Goal: Transaction & Acquisition: Purchase product/service

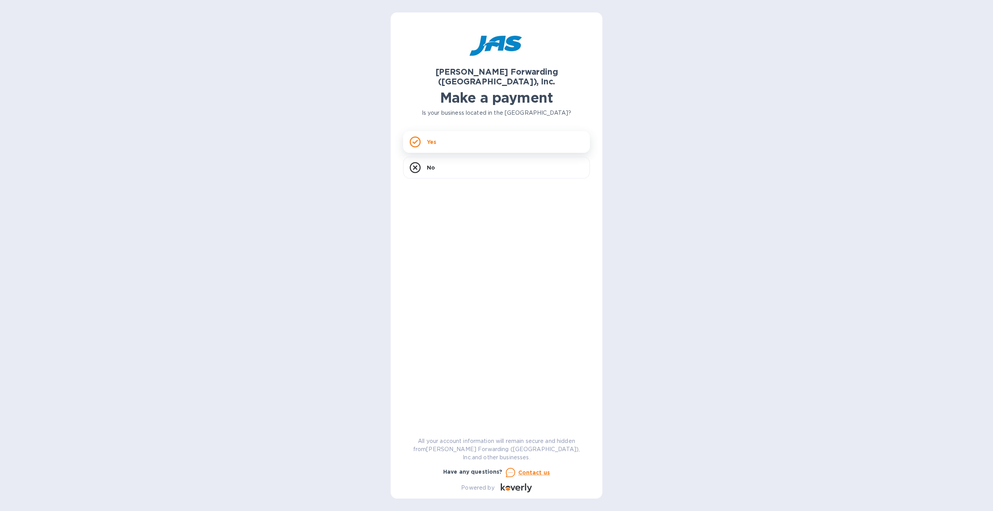
click at [454, 139] on div "Yes" at bounding box center [496, 142] width 187 height 22
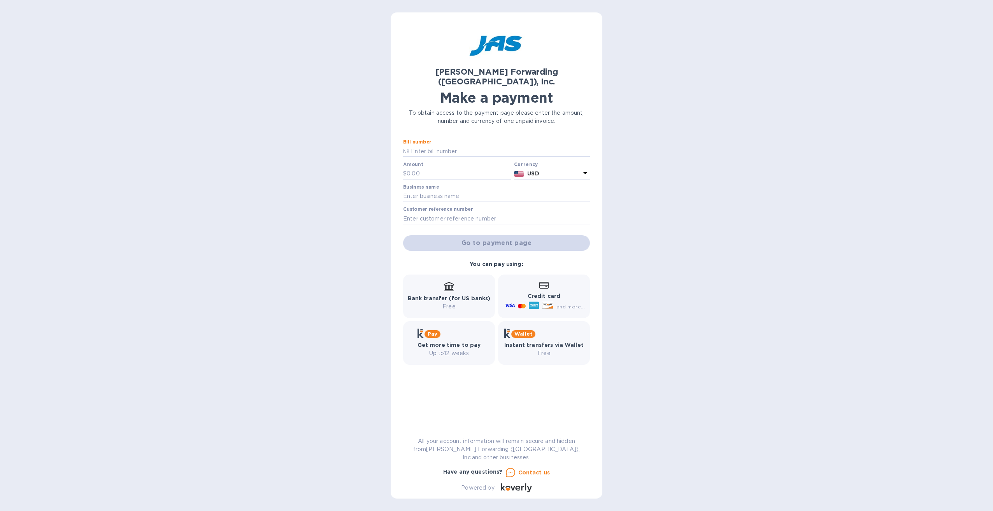
click at [454, 145] on input "text" at bounding box center [499, 151] width 180 height 12
type input "SEA503372641"
click at [459, 168] on input "text" at bounding box center [458, 174] width 104 height 12
click at [446, 168] on input "5,440" at bounding box center [458, 174] width 104 height 12
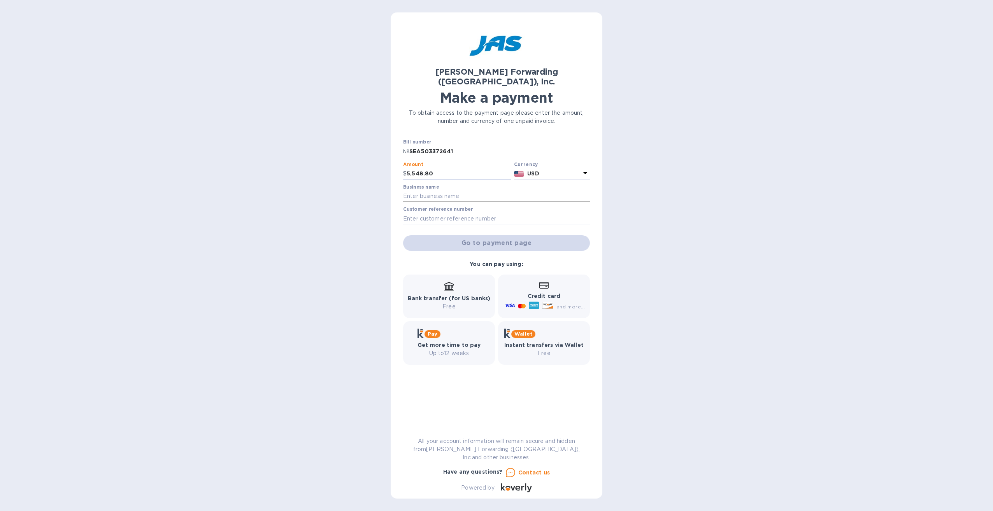
type input "5,548.80"
click at [510, 191] on input "text" at bounding box center [496, 197] width 187 height 12
type input "Spudnik Equipment Company"
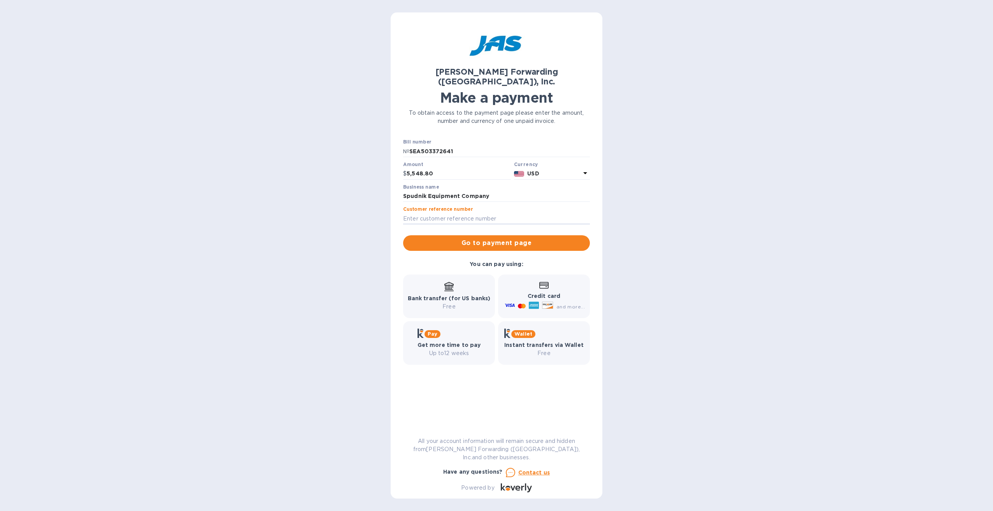
click at [419, 207] on label "Customer reference number" at bounding box center [438, 209] width 70 height 5
click at [419, 213] on input "text" at bounding box center [496, 219] width 187 height 12
paste input "Z000189349"
type input "Z000189349"
click at [553, 281] on div "Credit card and more..." at bounding box center [544, 296] width 82 height 30
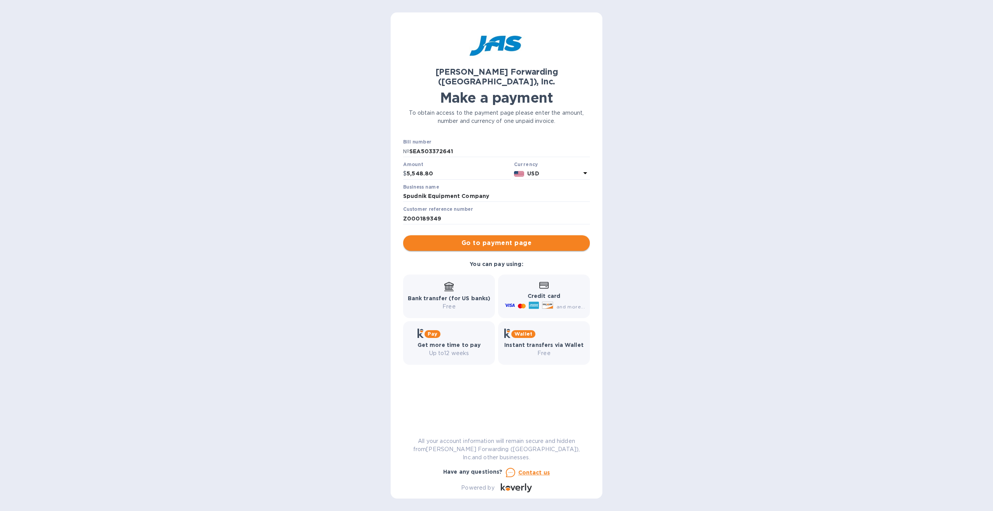
click at [503, 238] on span "Go to payment page" at bounding box center [496, 242] width 174 height 9
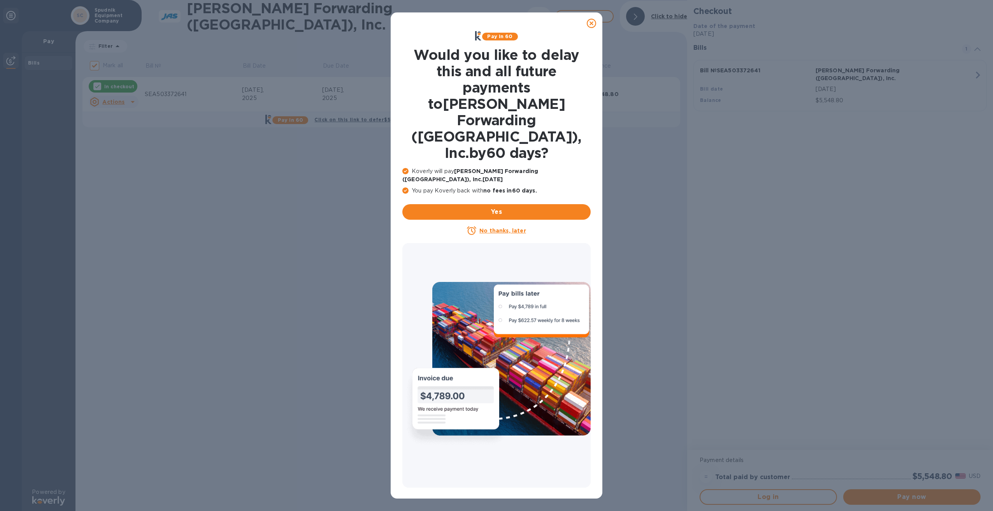
click at [500, 228] on u "No thanks, later" at bounding box center [502, 231] width 46 height 6
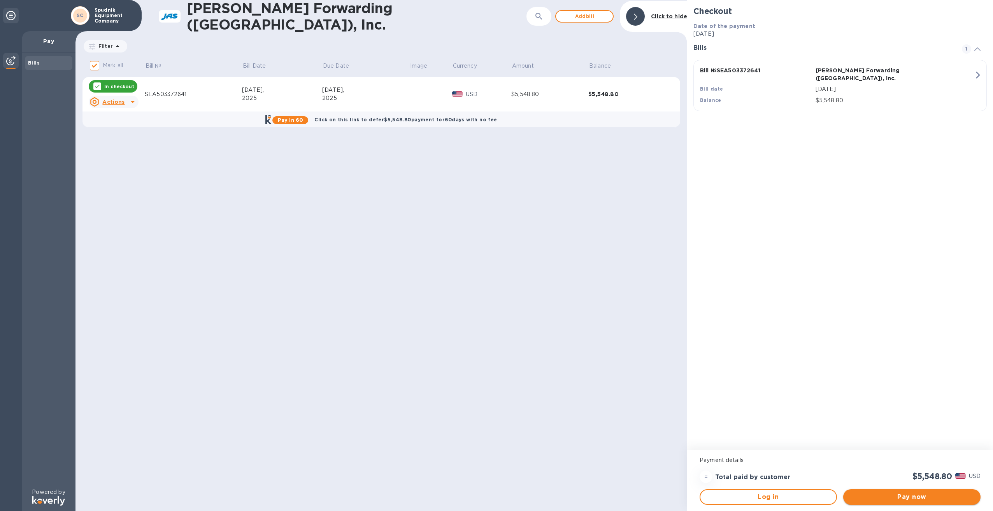
click at [929, 496] on span "Pay now" at bounding box center [911, 496] width 125 height 9
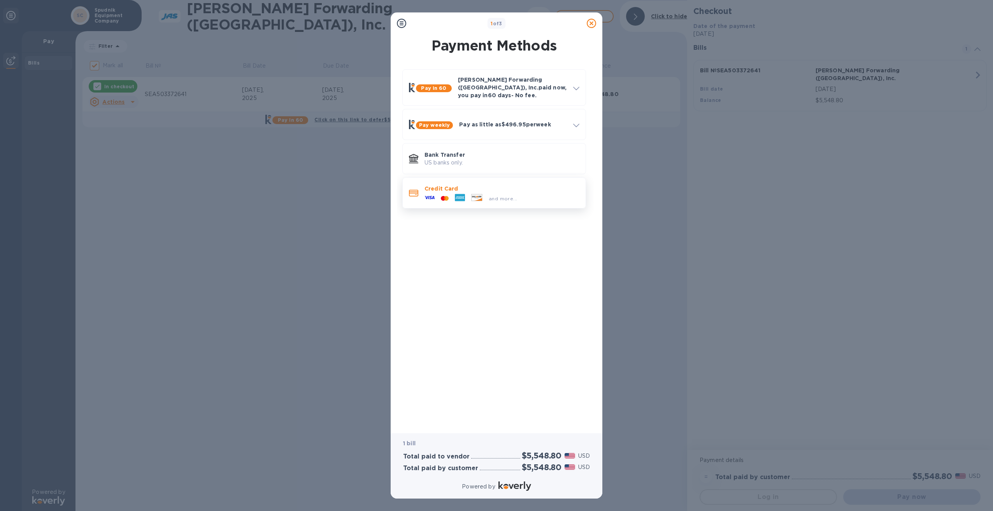
click at [531, 194] on div "and more..." at bounding box center [501, 197] width 155 height 9
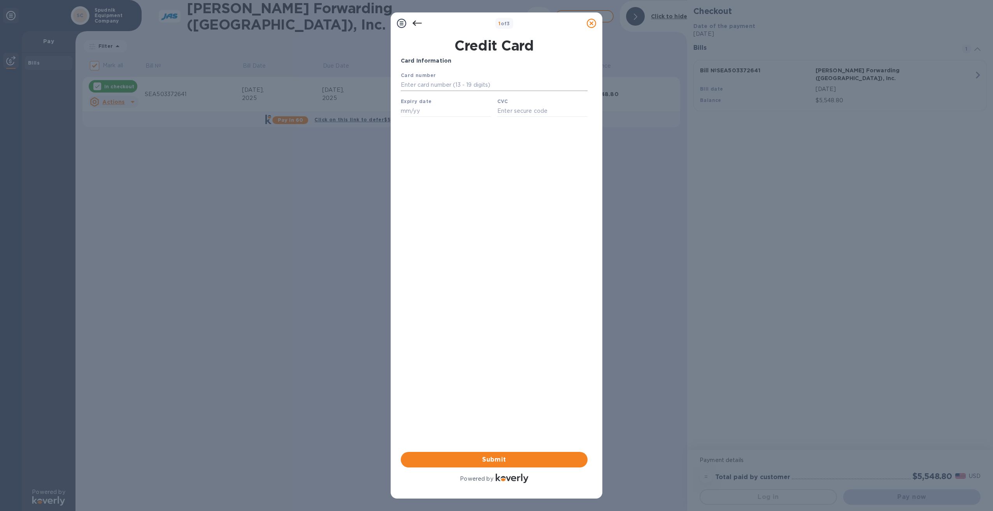
click at [458, 83] on input "text" at bounding box center [494, 85] width 187 height 12
type input "[CREDIT_CARD_NUMBER]"
click at [415, 116] on input "text" at bounding box center [446, 111] width 90 height 12
type input "03/28"
click at [506, 116] on input "text" at bounding box center [542, 111] width 90 height 12
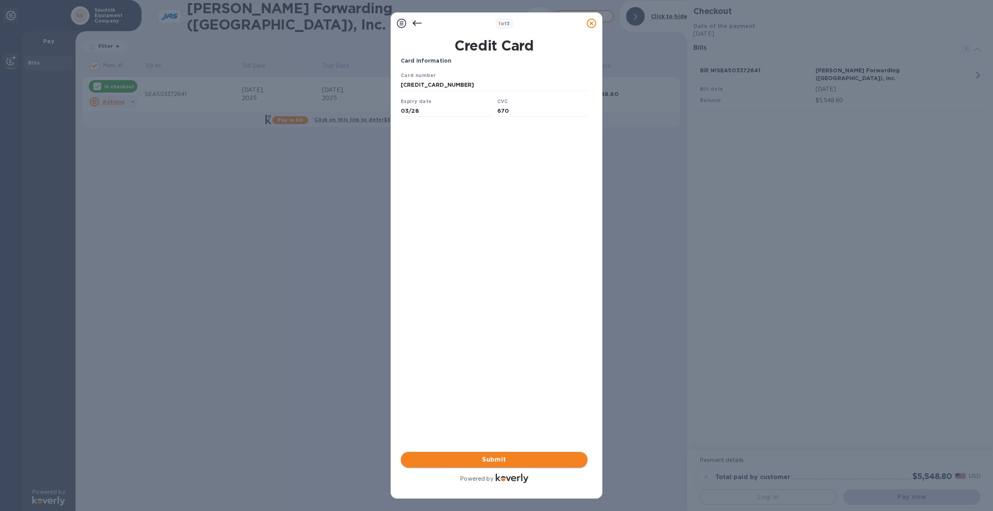
type input "670"
click at [512, 459] on span "Submit" at bounding box center [494, 459] width 174 height 9
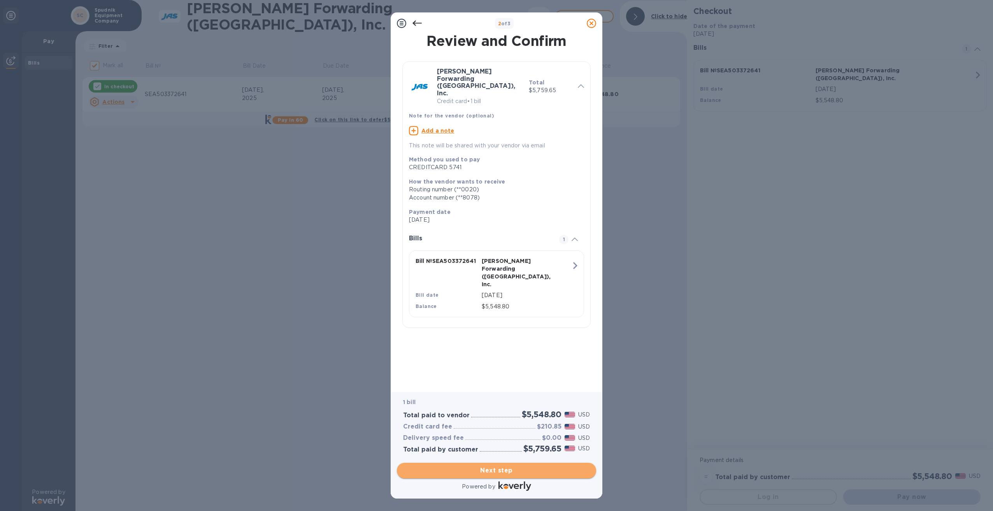
click at [503, 469] on span "Next step" at bounding box center [496, 470] width 187 height 9
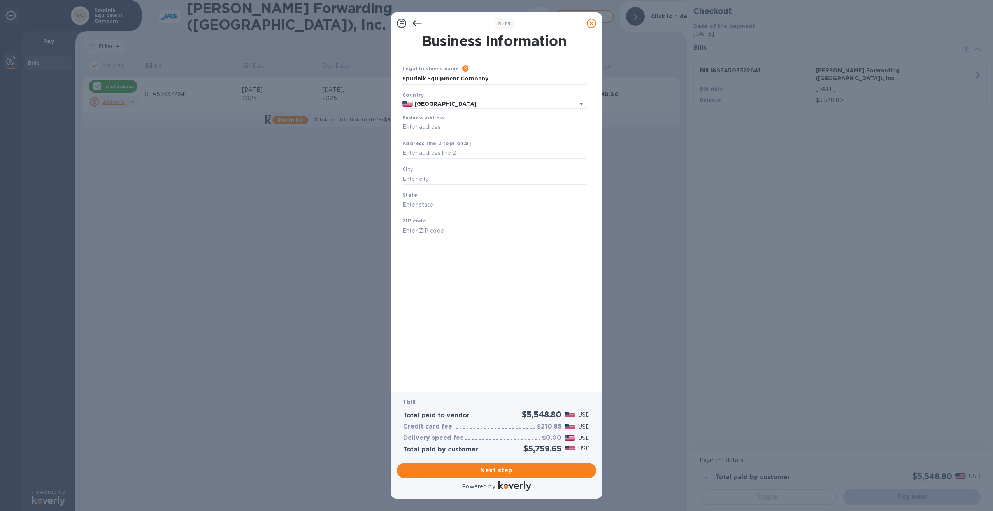
click at [431, 124] on input "Business address" at bounding box center [494, 127] width 184 height 12
type input "South 585 West"
type input "ID"
type input "83221"
click at [402, 127] on input "South 585 West" at bounding box center [494, 127] width 184 height 12
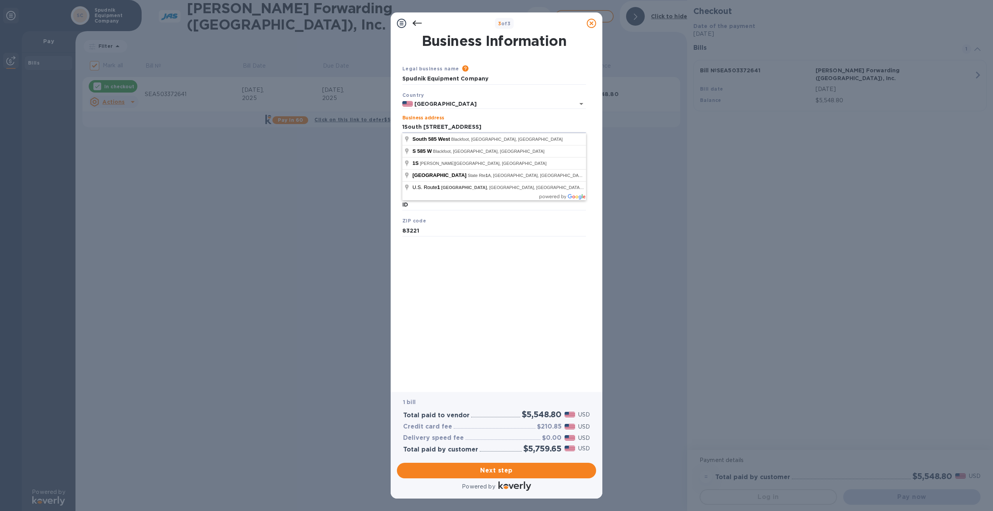
drag, startPoint x: 461, startPoint y: 128, endPoint x: 144, endPoint y: 125, distance: 316.6
click at [144, 125] on div "3 of 3 Business Information Legal business name Please provide the legal name t…" at bounding box center [496, 255] width 993 height 511
drag, startPoint x: 502, startPoint y: 127, endPoint x: 440, endPoint y: 127, distance: 62.6
click at [440, 127] on input "584 W [STREET_ADDRESS]" at bounding box center [494, 127] width 184 height 12
type input "584 W 100 N"
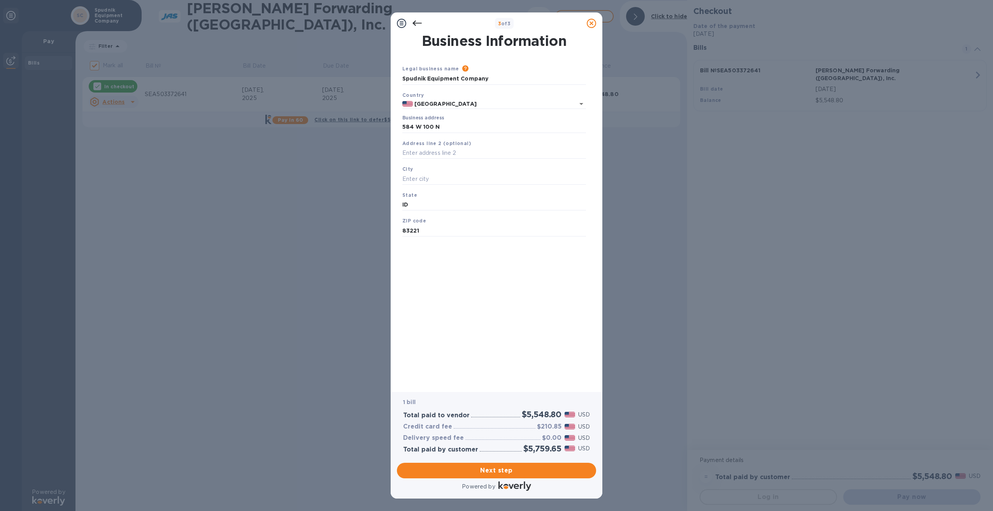
click at [507, 317] on div "Business Information Legal business name Please provide the legal name that app…" at bounding box center [496, 207] width 191 height 347
click at [438, 178] on input "text" at bounding box center [494, 179] width 184 height 12
paste input "Blackfoot, ID 83221"
drag, startPoint x: 508, startPoint y: 181, endPoint x: 431, endPoint y: 180, distance: 77.8
click at [431, 180] on input "Blackfoot, ID 83221" at bounding box center [494, 179] width 184 height 12
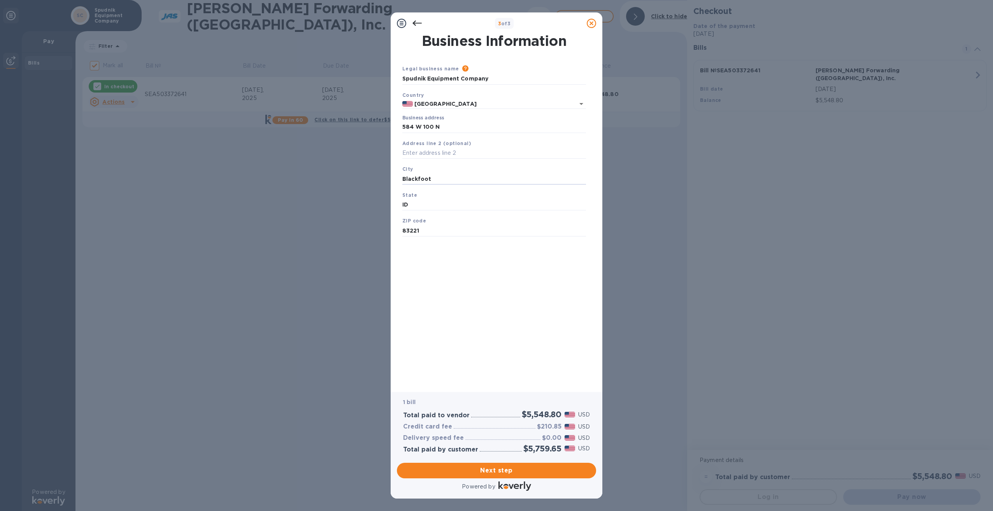
type input "Blackfoot"
click at [441, 298] on div "Business Information Legal business name Please provide the legal name that app…" at bounding box center [496, 207] width 191 height 347
click at [485, 473] on span "Next step" at bounding box center [496, 470] width 187 height 9
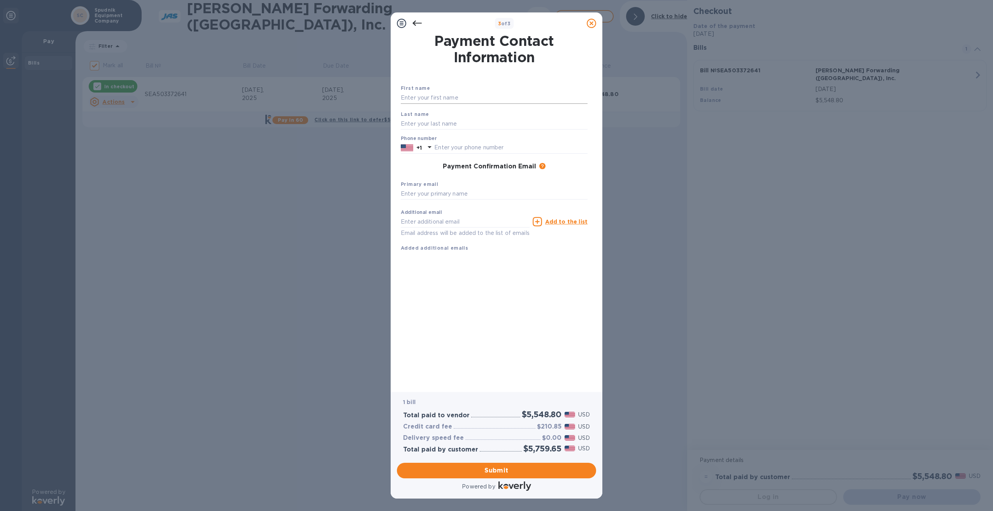
click at [457, 96] on input "text" at bounding box center [494, 98] width 187 height 12
type input "t"
type input "[PERSON_NAME]"
type input "2082395726"
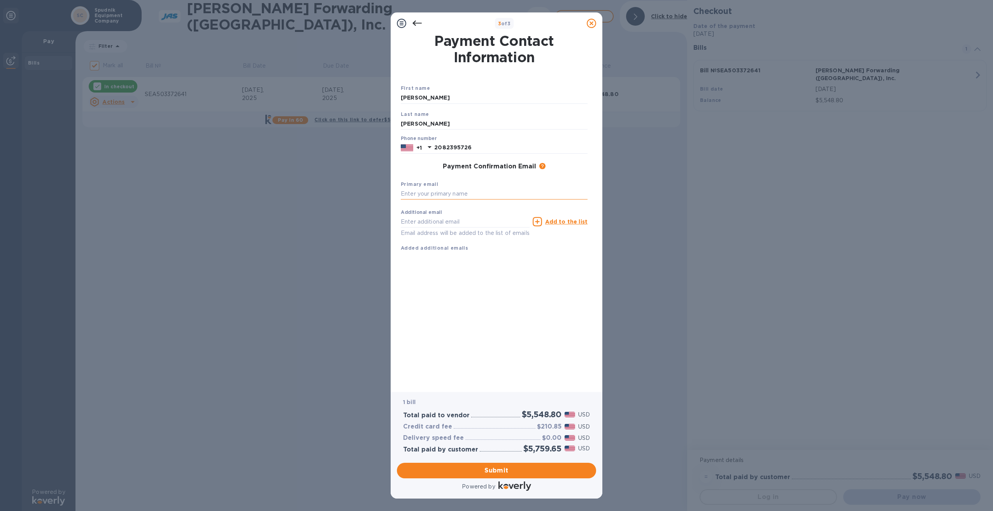
click at [424, 191] on input "text" at bounding box center [494, 194] width 187 height 12
click at [435, 197] on input "text" at bounding box center [494, 194] width 187 height 12
type input "[PERSON_NAME][EMAIL_ADDRESS][PERSON_NAME][DOMAIN_NAME]"
click at [426, 221] on input "text" at bounding box center [465, 222] width 129 height 12
type input "a"
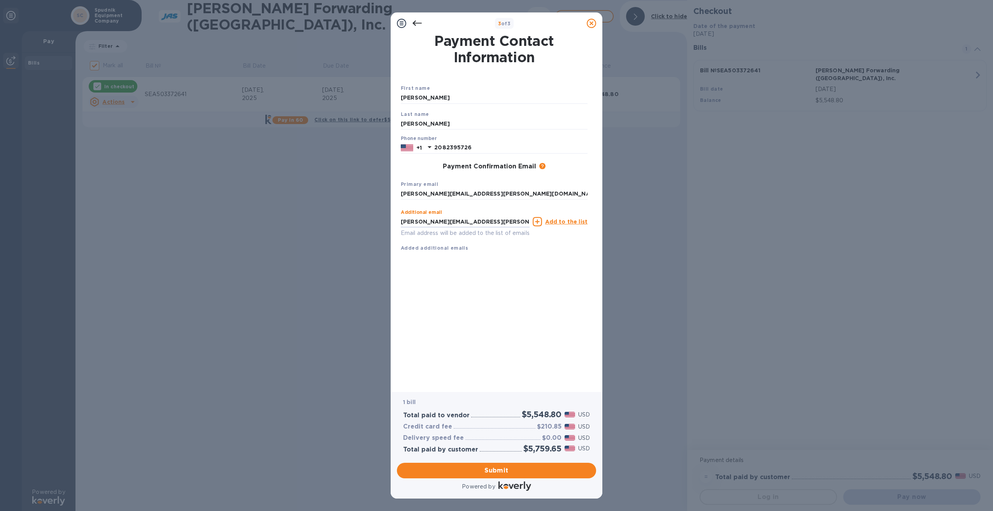
type input "[PERSON_NAME][EMAIL_ADDRESS][PERSON_NAME][DOMAIN_NAME]"
click at [540, 221] on icon at bounding box center [537, 221] width 9 height 9
click at [452, 223] on input "text" at bounding box center [465, 222] width 129 height 12
click at [454, 223] on input "text" at bounding box center [465, 222] width 129 height 12
click at [411, 230] on p "Email address will be added to the list of emails" at bounding box center [465, 233] width 129 height 9
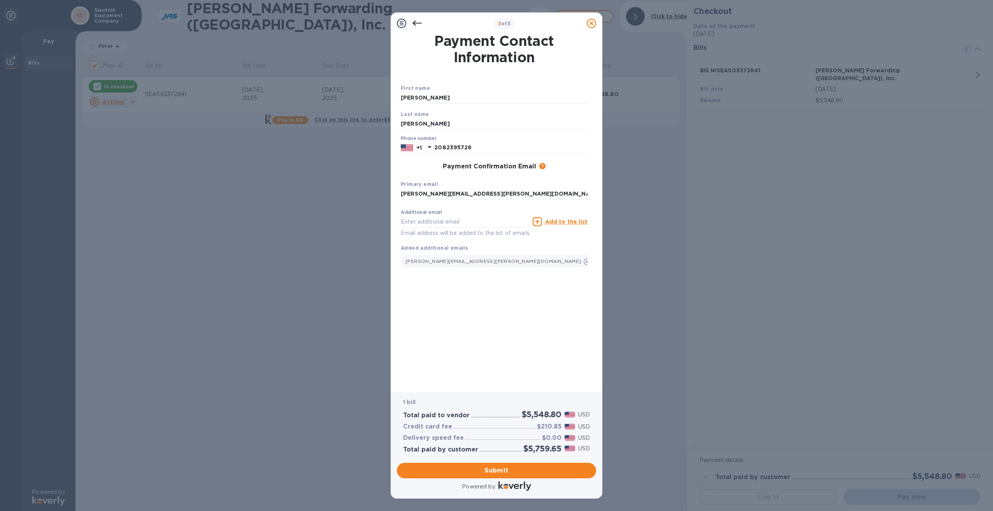
click at [411, 231] on p "Email address will be added to the list of emails" at bounding box center [465, 233] width 129 height 9
click at [467, 223] on input "text" at bounding box center [465, 222] width 129 height 12
type input "[PERSON_NAME][EMAIL_ADDRESS][PERSON_NAME][DOMAIN_NAME]"
click at [488, 306] on div "Payment Contact Information First name [PERSON_NAME] Last name [PERSON_NAME] Ph…" at bounding box center [496, 207] width 191 height 347
click at [503, 475] on button "Submit" at bounding box center [496, 471] width 199 height 16
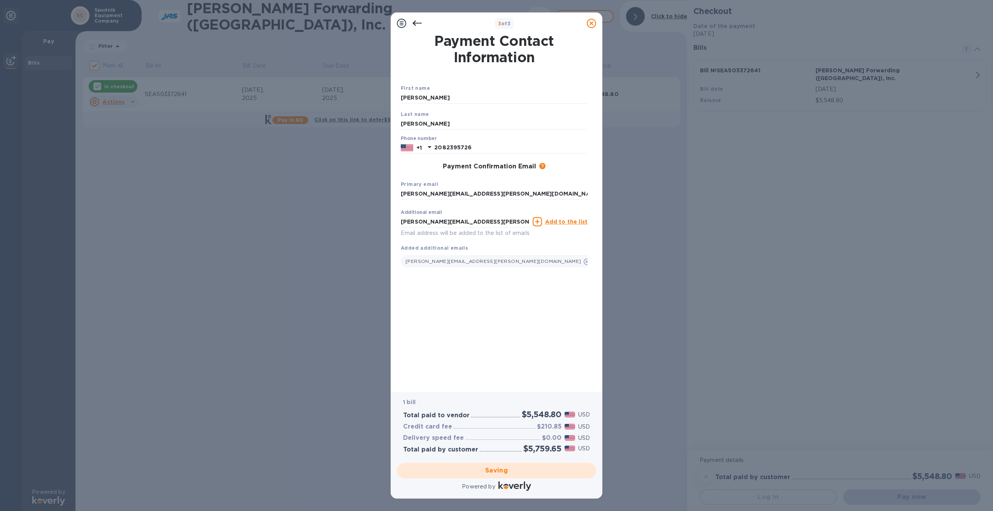
checkbox input "false"
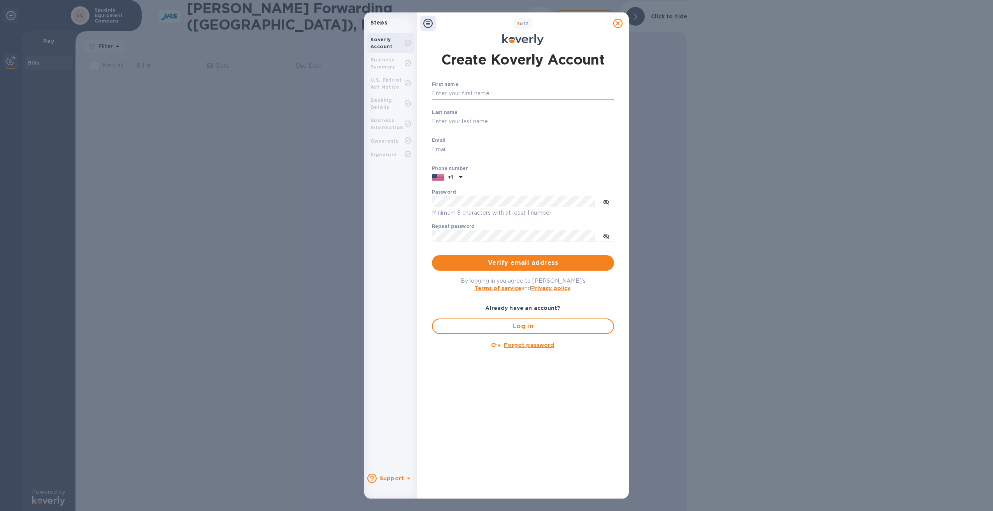
click at [484, 89] on input "First name" at bounding box center [523, 94] width 182 height 12
type input "[PERSON_NAME]"
type input "[PERSON_NAME][EMAIL_ADDRESS][PERSON_NAME][DOMAIN_NAME]"
type input "[PERSON_NAME]"
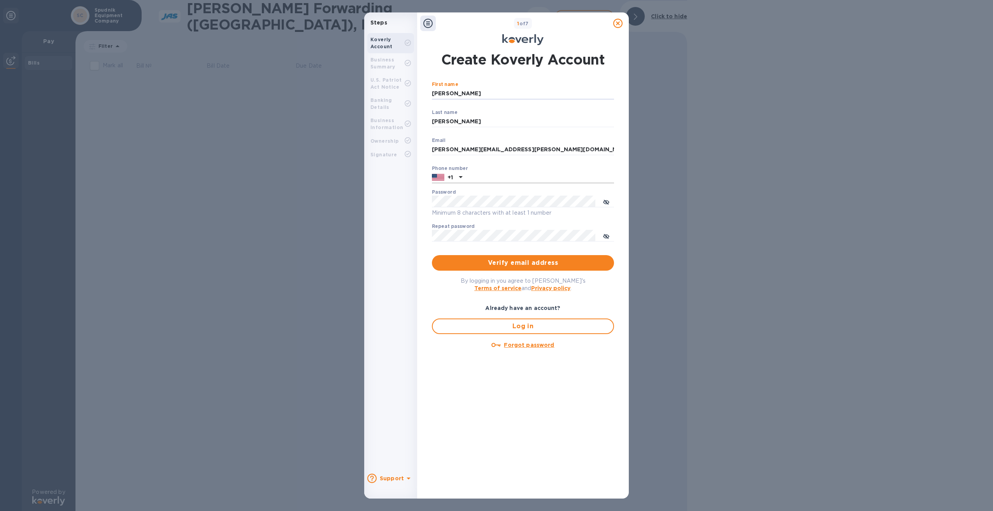
click at [480, 181] on input "text" at bounding box center [539, 178] width 149 height 12
type input "2082395726"
click at [603, 200] on button "toggle password visibility" at bounding box center [606, 202] width 16 height 16
click at [504, 266] on span "Verify email address" at bounding box center [523, 262] width 170 height 9
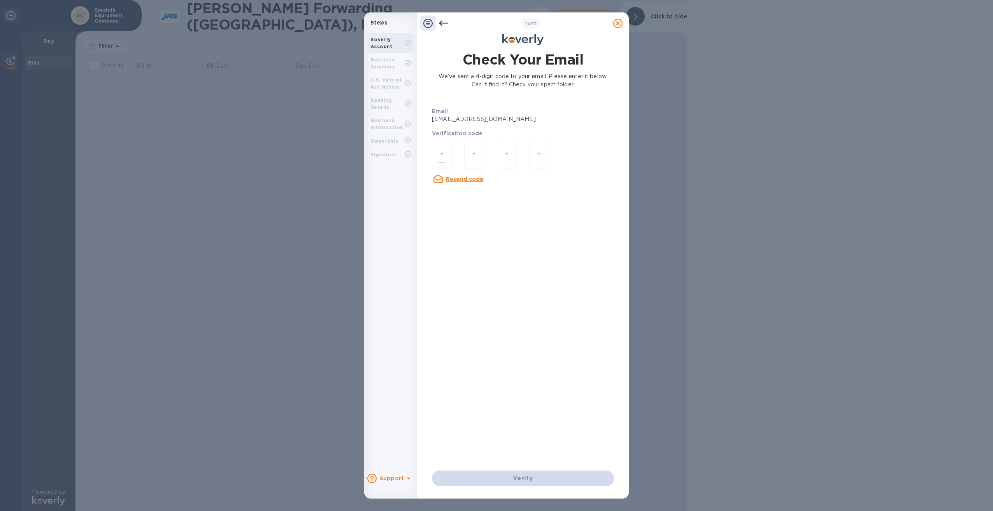
click at [436, 159] on div at bounding box center [442, 156] width 20 height 28
type input "5"
type input "6"
type input "5"
type input "2"
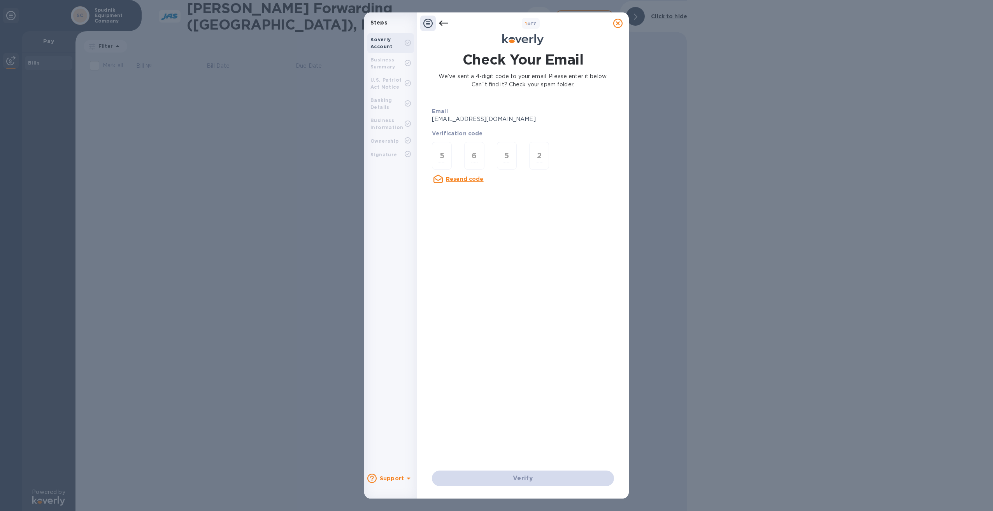
click at [524, 381] on div "Email [EMAIL_ADDRESS][DOMAIN_NAME] Verification code 5 6 5 2 Resend code Verify" at bounding box center [523, 293] width 188 height 391
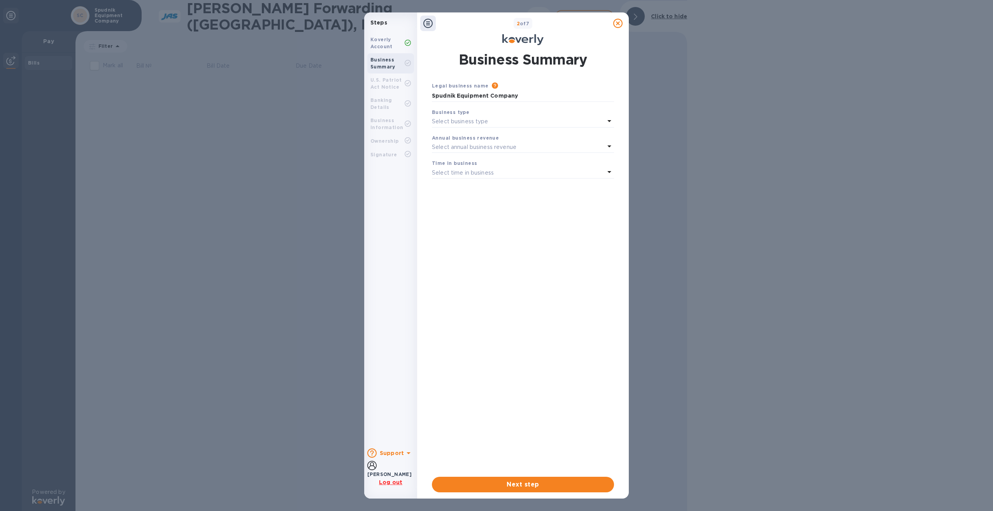
click at [492, 124] on div "Select business type" at bounding box center [518, 121] width 173 height 11
click at [521, 334] on div "Legal business name Please provide the legal name that appears on your SS-4 for…" at bounding box center [523, 273] width 182 height 383
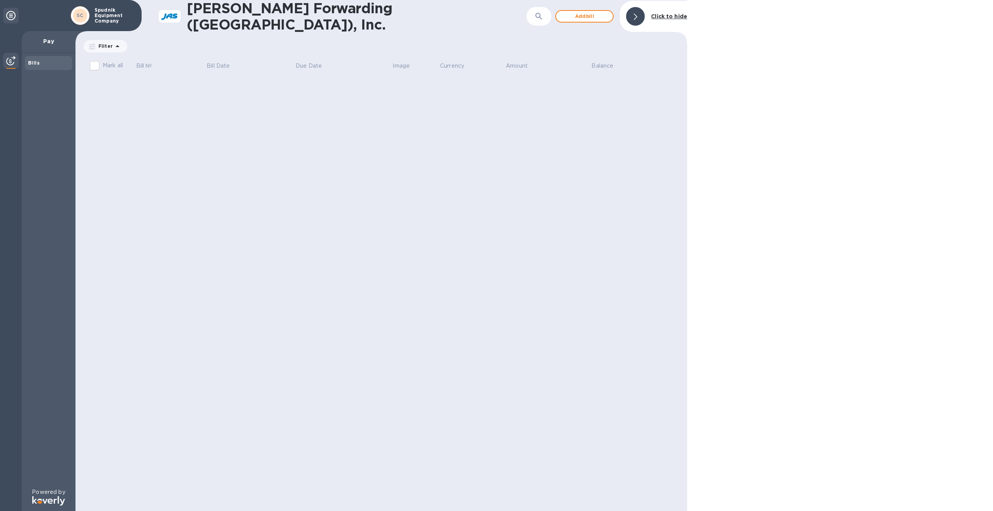
click at [12, 66] on div at bounding box center [11, 61] width 16 height 17
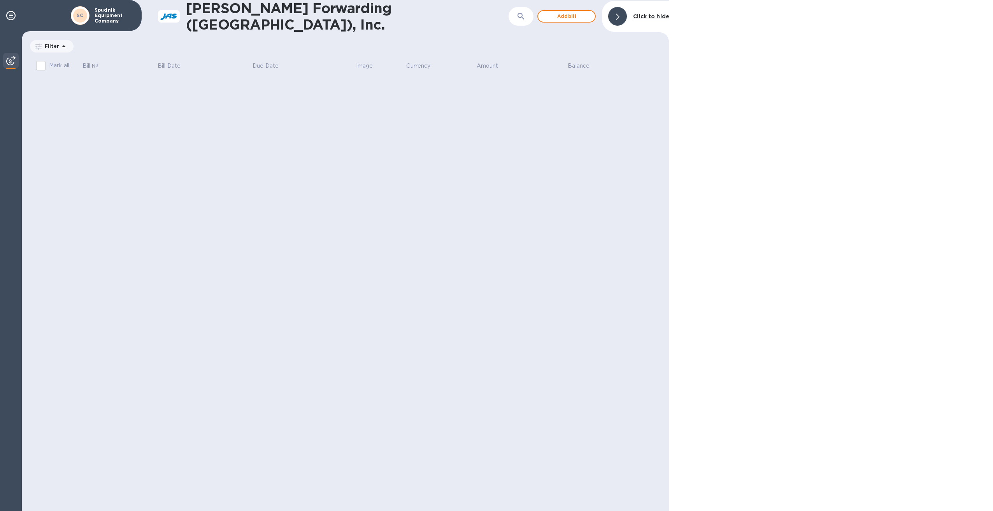
click at [12, 66] on div at bounding box center [11, 61] width 16 height 17
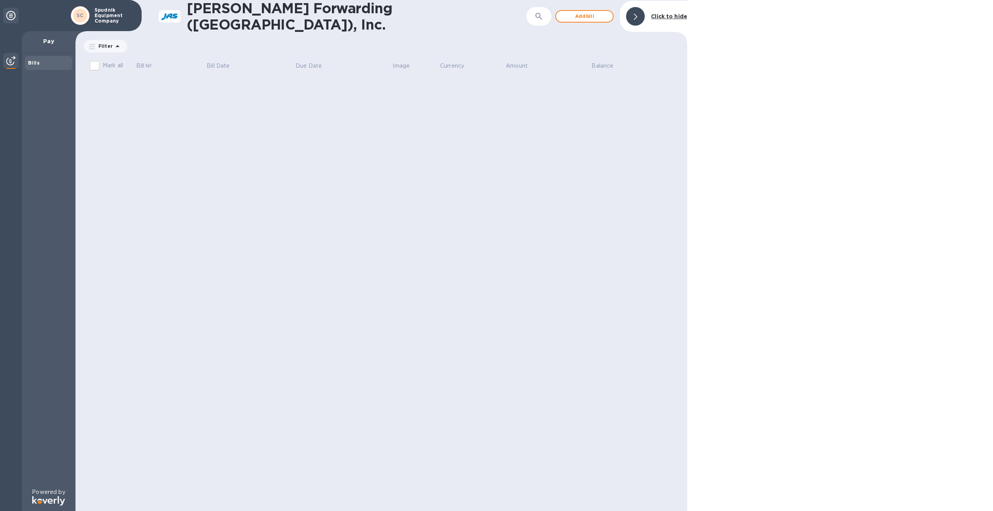
click at [11, 16] on icon at bounding box center [10, 15] width 9 height 9
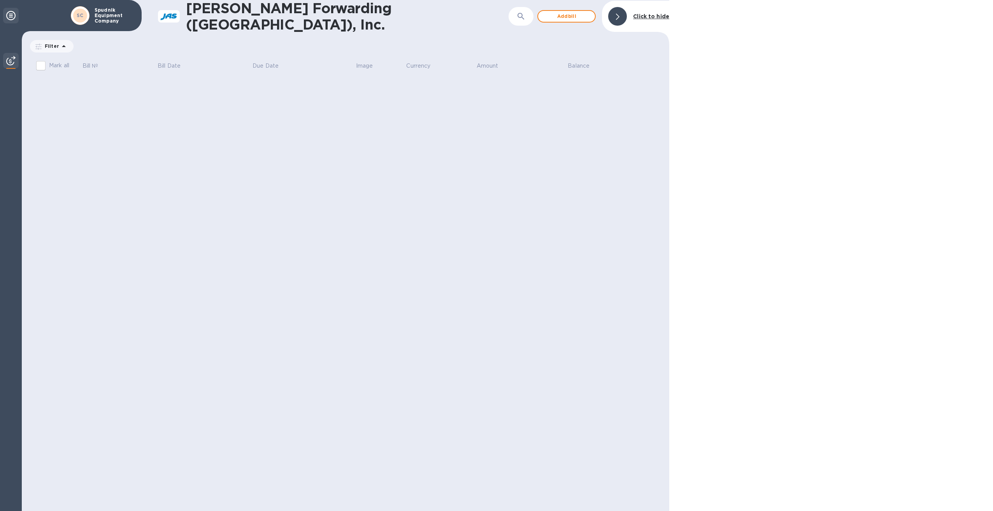
click at [11, 16] on icon at bounding box center [10, 15] width 9 height 9
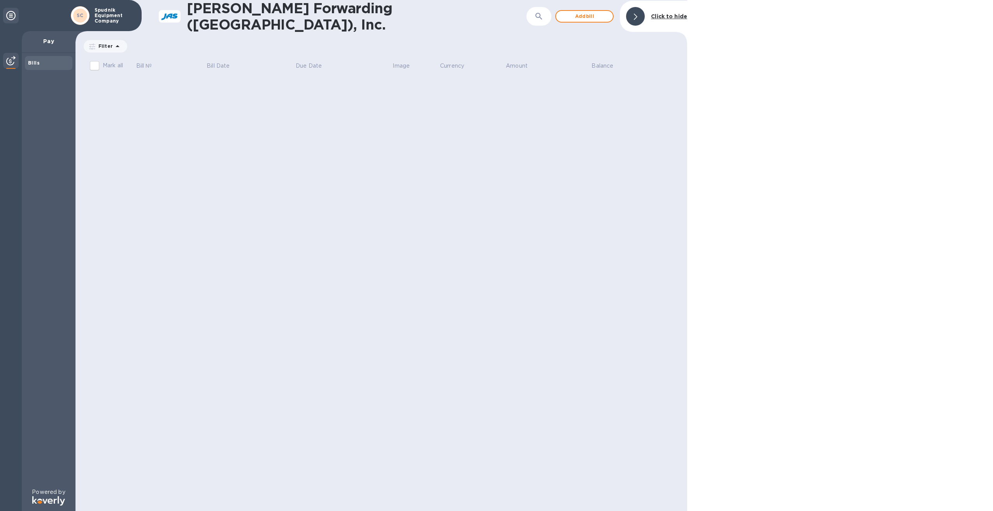
click at [110, 18] on p "Spudnik Equipment Company" at bounding box center [114, 15] width 39 height 16
click at [670, 14] on b "Click to hide" at bounding box center [669, 16] width 36 height 6
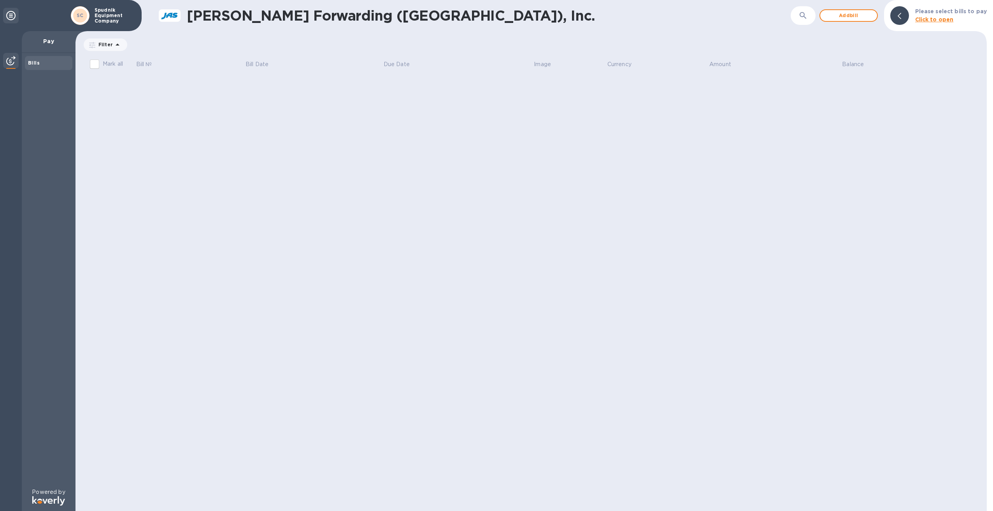
click at [664, 95] on div "[PERSON_NAME] Forwarding ([GEOGRAPHIC_DATA]), Inc. ​ Add bill Please select bil…" at bounding box center [530, 255] width 911 height 511
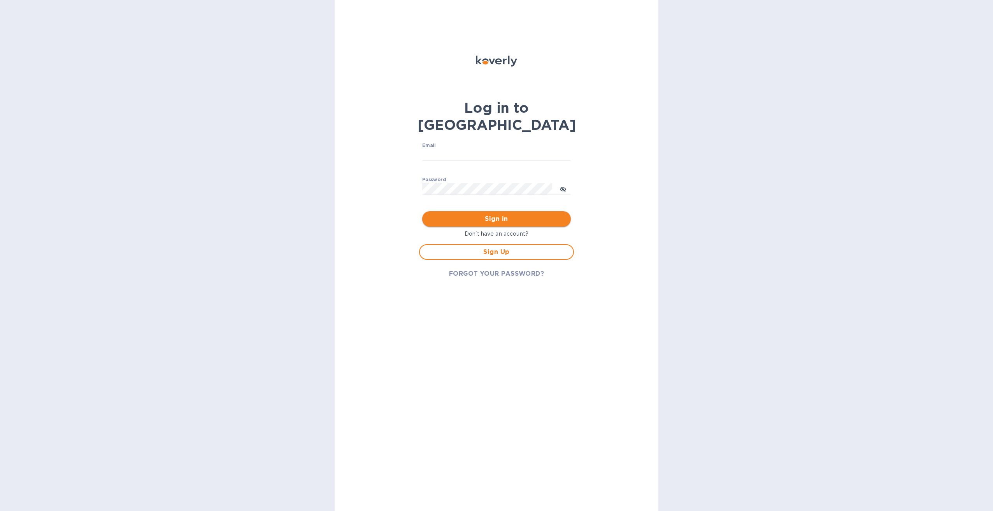
type input "[PERSON_NAME][EMAIL_ADDRESS][PERSON_NAME][DOMAIN_NAME]"
click at [463, 214] on span "Sign in" at bounding box center [496, 218] width 136 height 9
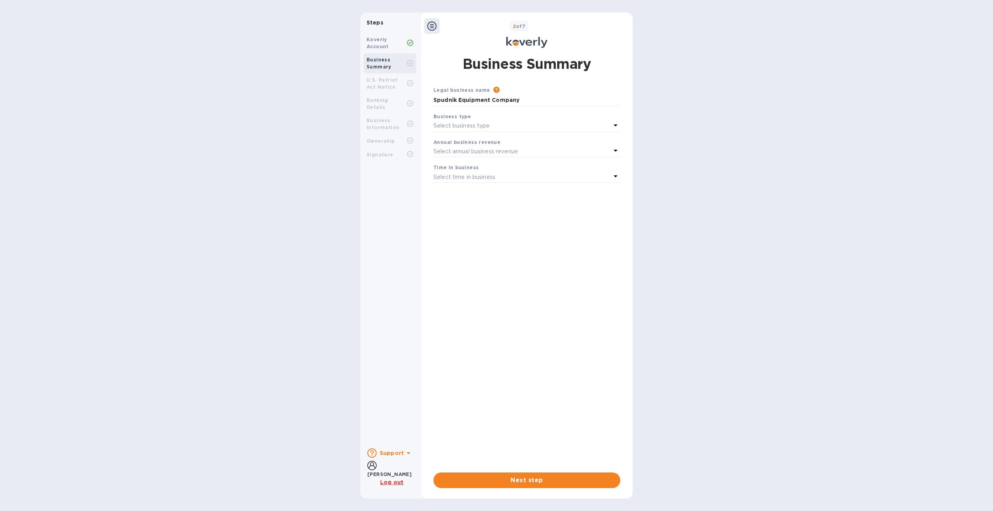
click at [435, 24] on icon at bounding box center [431, 25] width 9 height 9
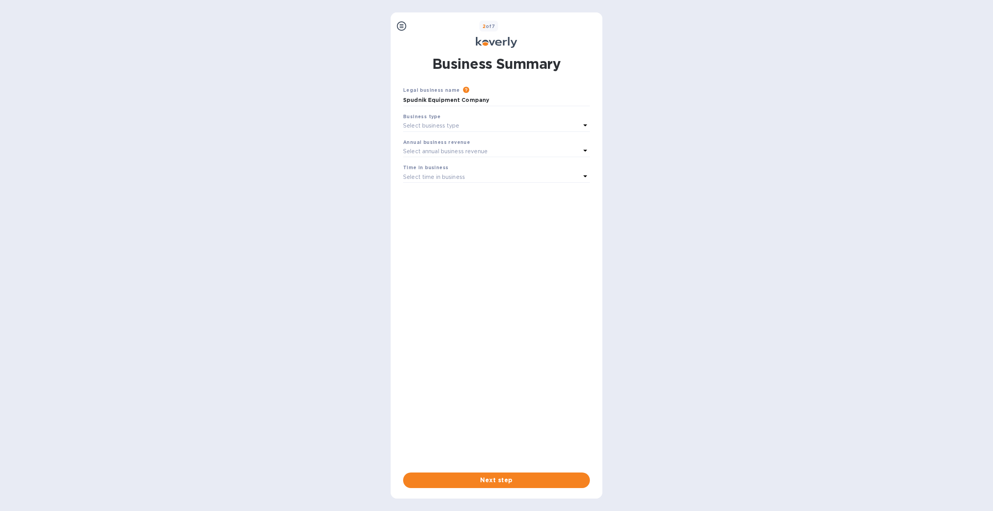
click at [400, 25] on icon at bounding box center [401, 25] width 9 height 9
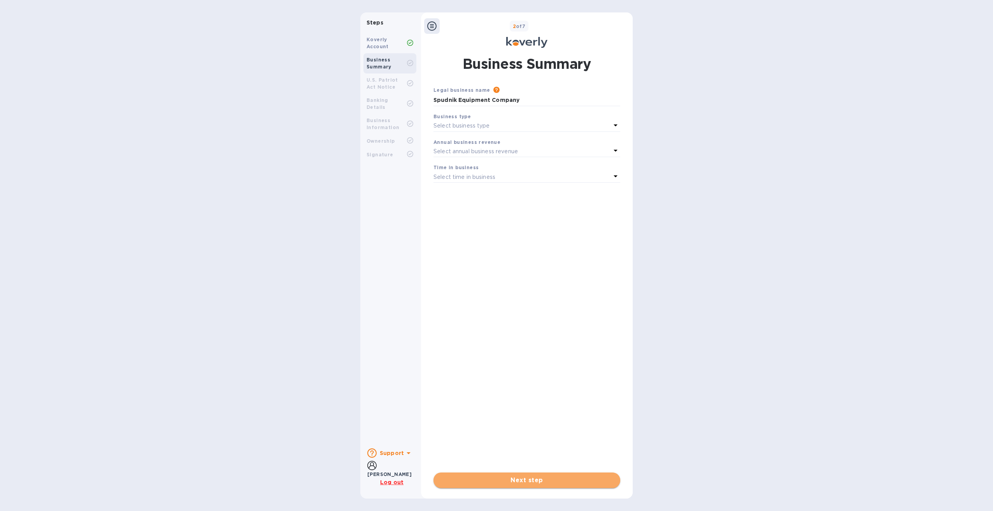
click at [527, 478] on span "Next step" at bounding box center [527, 480] width 174 height 9
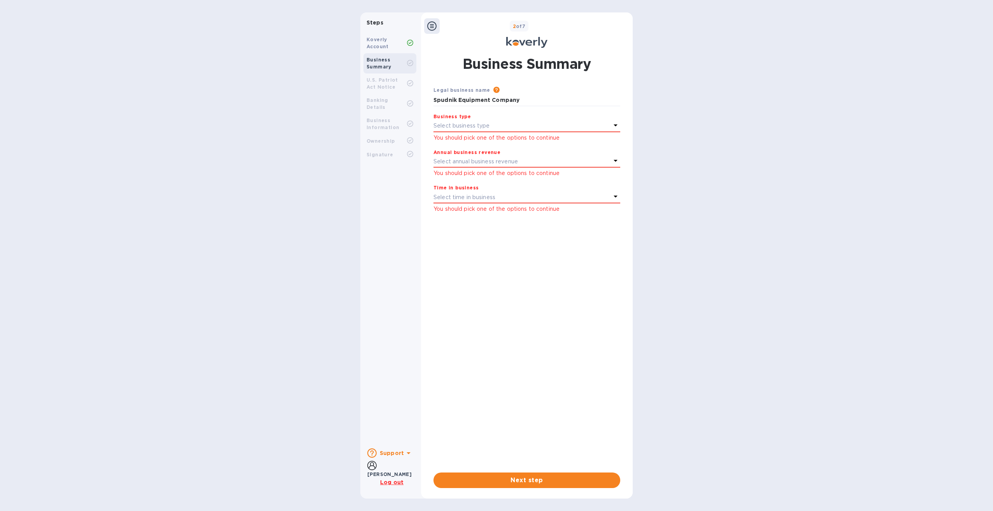
click at [389, 71] on div "Business Summary" at bounding box center [389, 63] width 53 height 20
click at [387, 86] on div "U.S. Patriot Act Notice" at bounding box center [386, 84] width 40 height 14
click at [387, 105] on div "Banking Details" at bounding box center [389, 104] width 53 height 20
click at [386, 122] on b "Business Information" at bounding box center [382, 123] width 33 height 13
drag, startPoint x: 387, startPoint y: 150, endPoint x: 378, endPoint y: 161, distance: 14.2
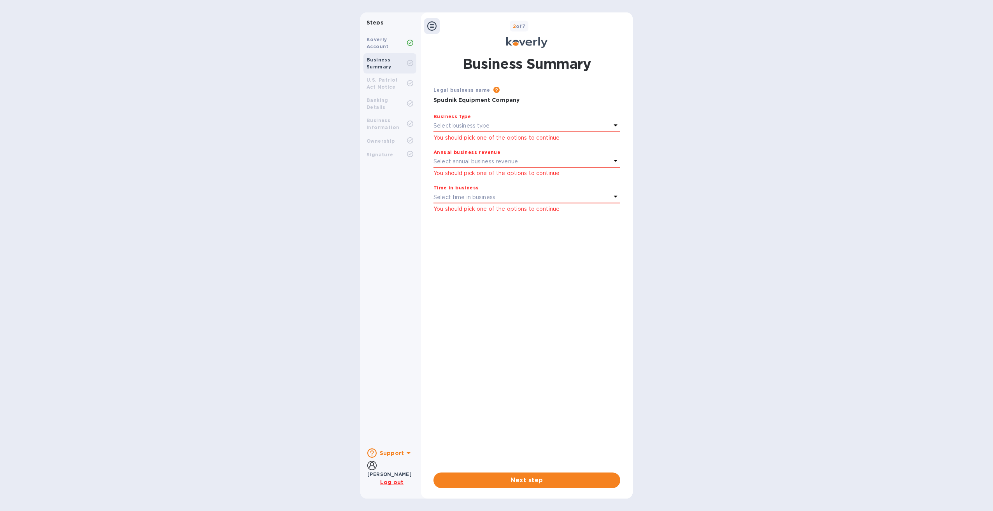
click at [387, 152] on b "Signature" at bounding box center [379, 155] width 27 height 6
click at [378, 161] on div "Koverly Account Business Summary U.S. Patriot Act Notice Banking Details Busine…" at bounding box center [389, 236] width 59 height 412
